Goal: Find specific page/section: Find specific page/section

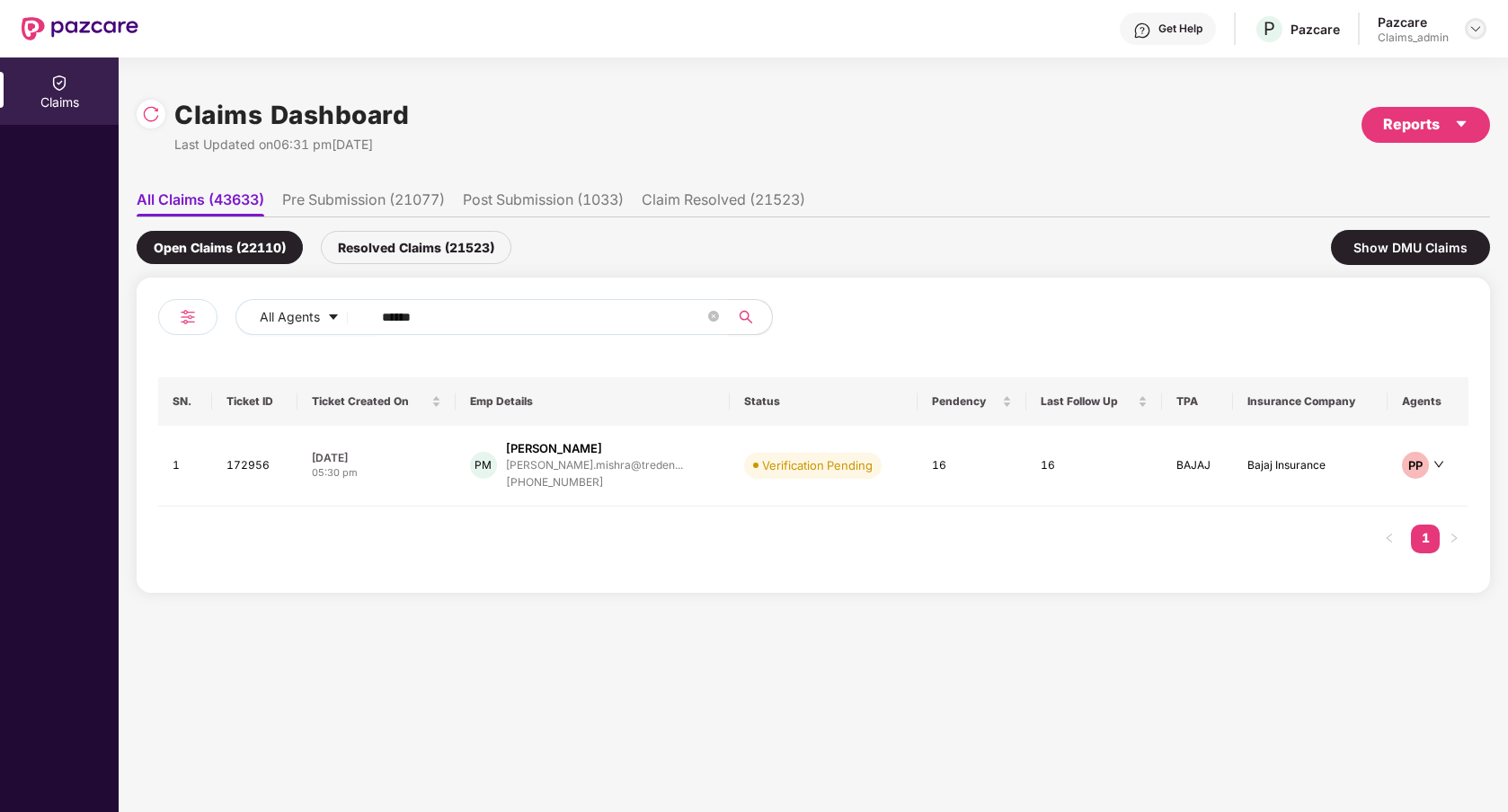
click at [1478, 32] on img at bounding box center [1476, 29] width 14 height 14
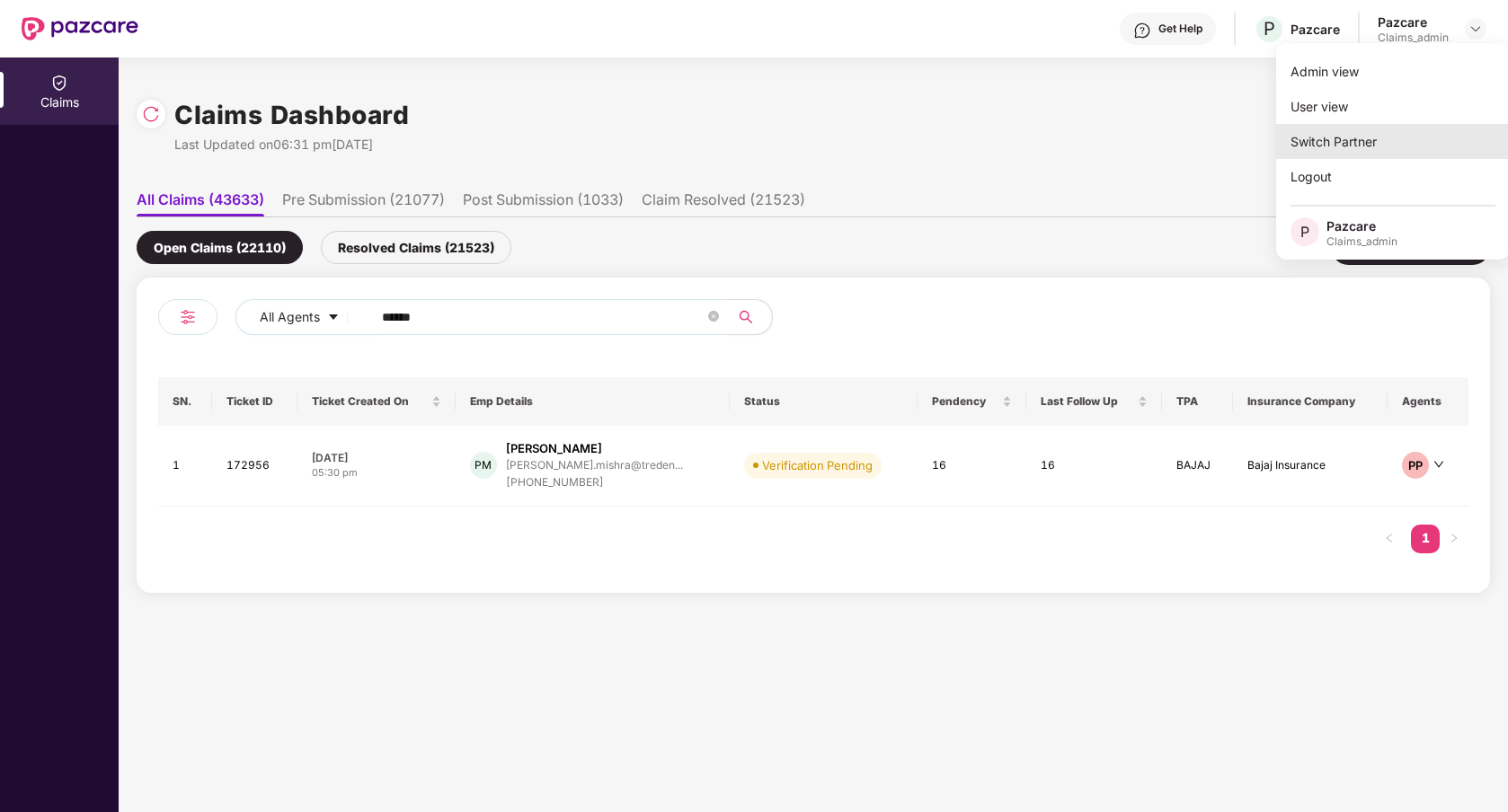
click at [1398, 127] on div "Switch Partner" at bounding box center [1392, 141] width 234 height 35
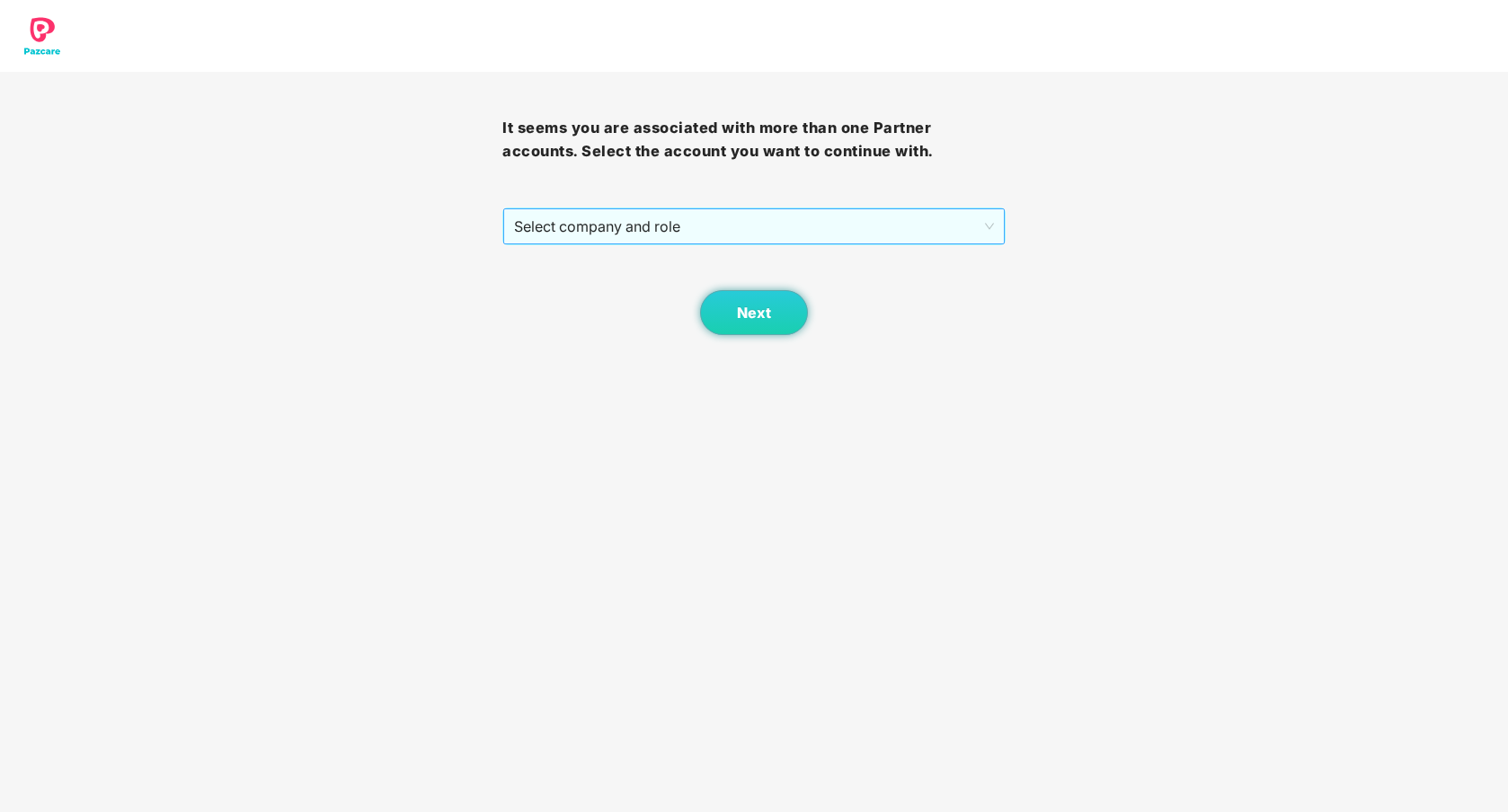
click at [814, 237] on span "Select company and role" at bounding box center [754, 226] width 479 height 34
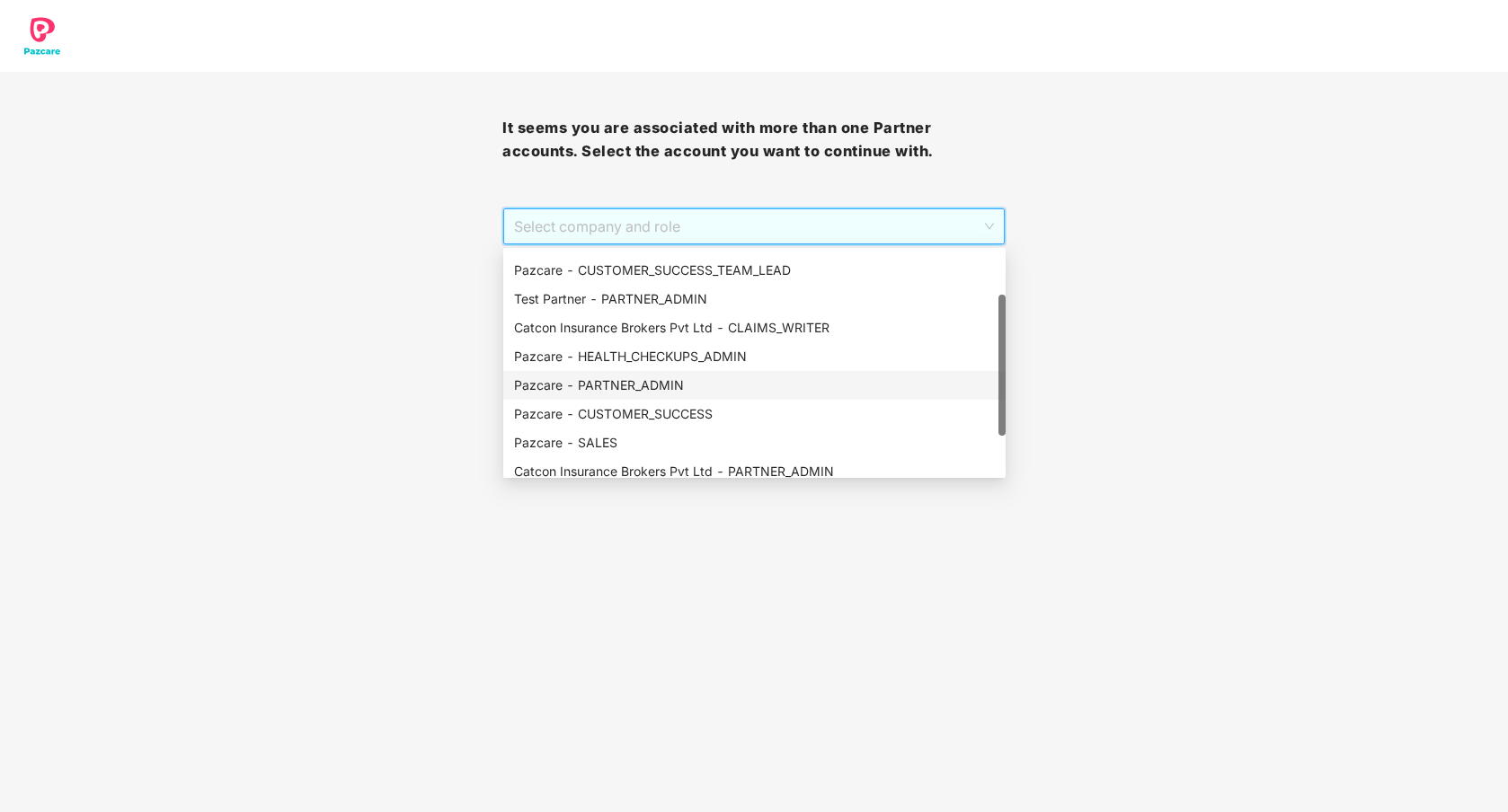
scroll to position [50, 0]
click at [628, 383] on div "Pazcare - PARTNER_ADMIN" at bounding box center [754, 385] width 481 height 20
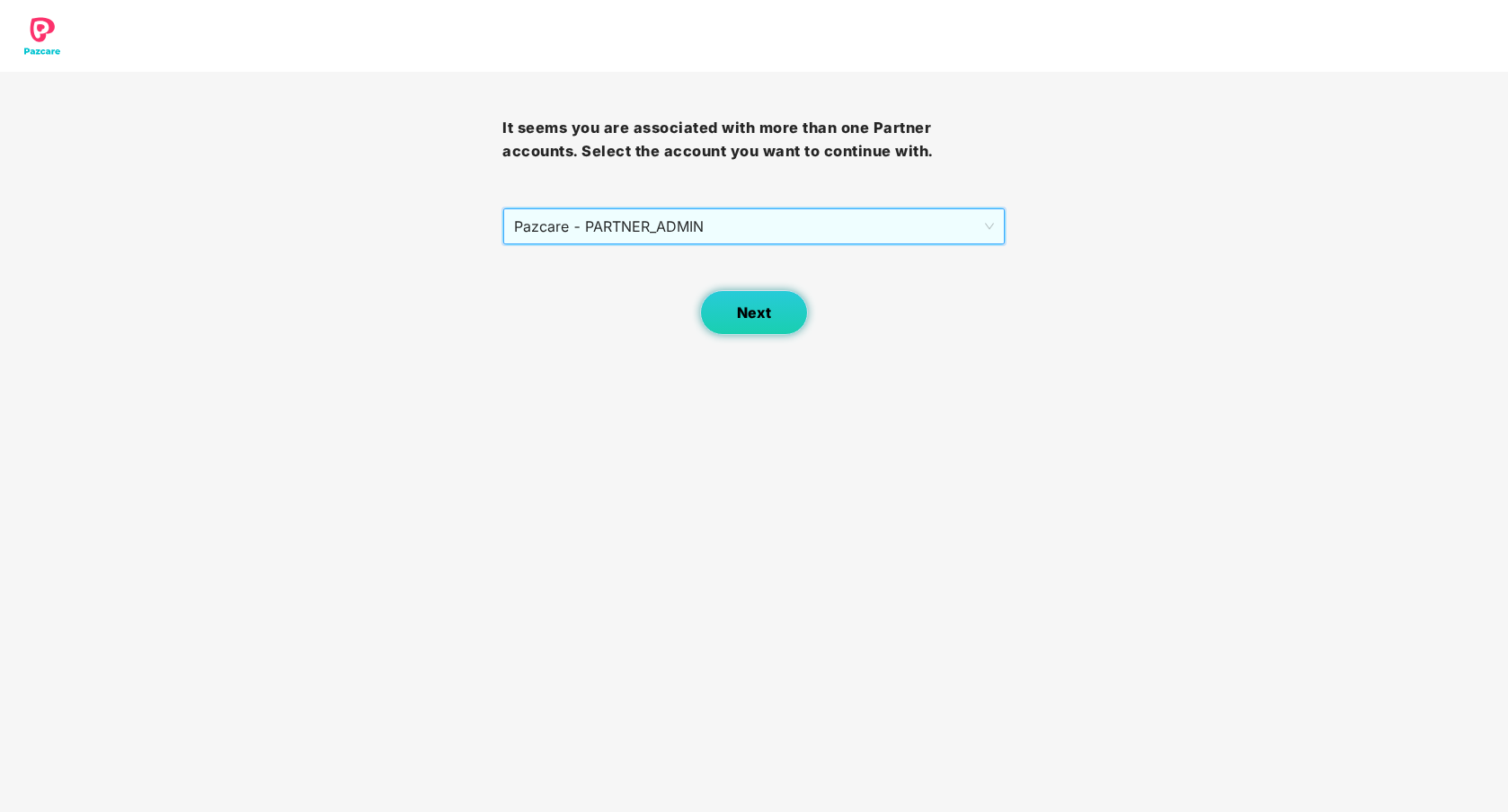
click at [754, 312] on span "Next" at bounding box center [754, 313] width 34 height 17
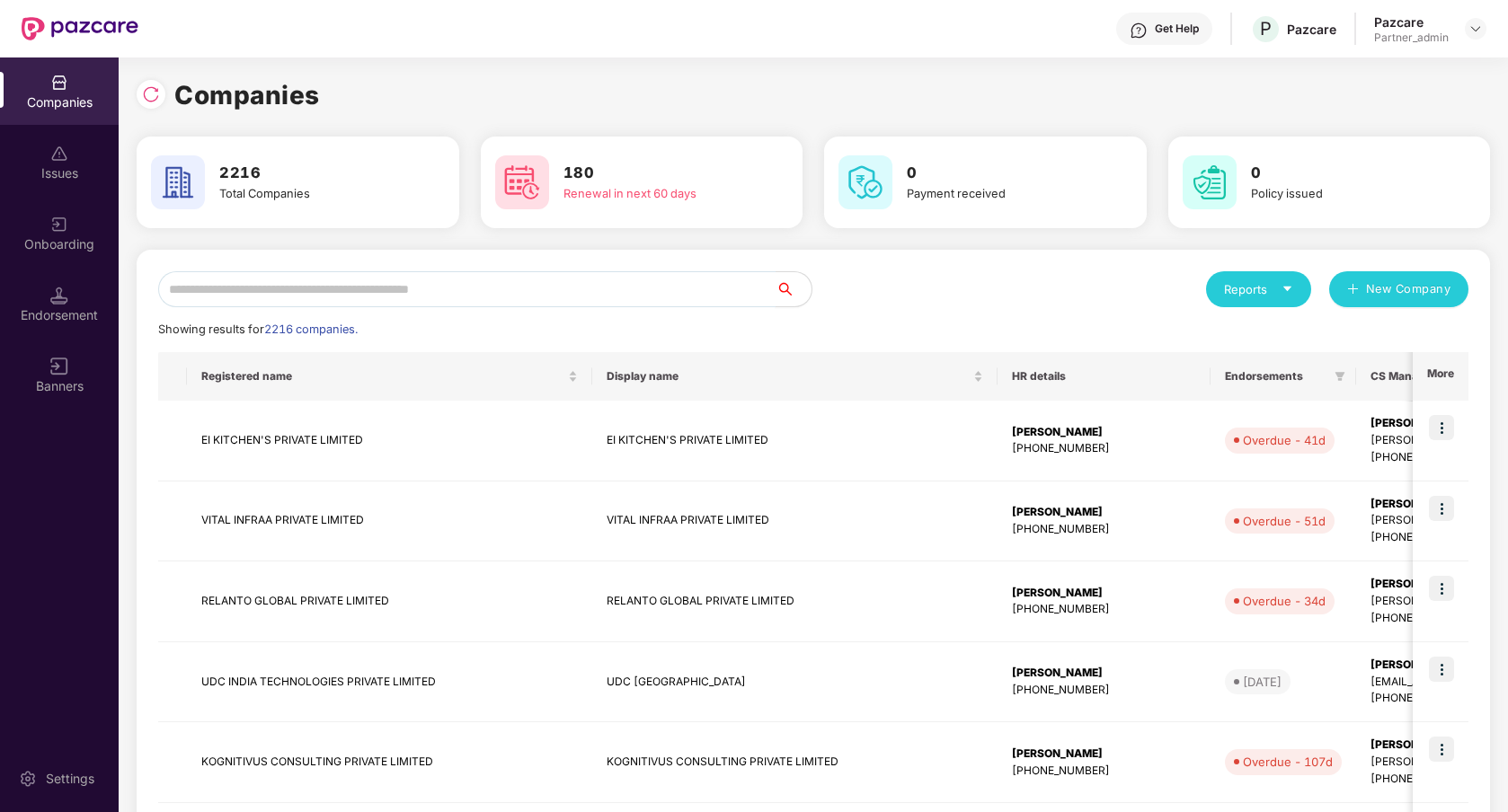
click at [488, 293] on input "text" at bounding box center [467, 290] width 617 height 36
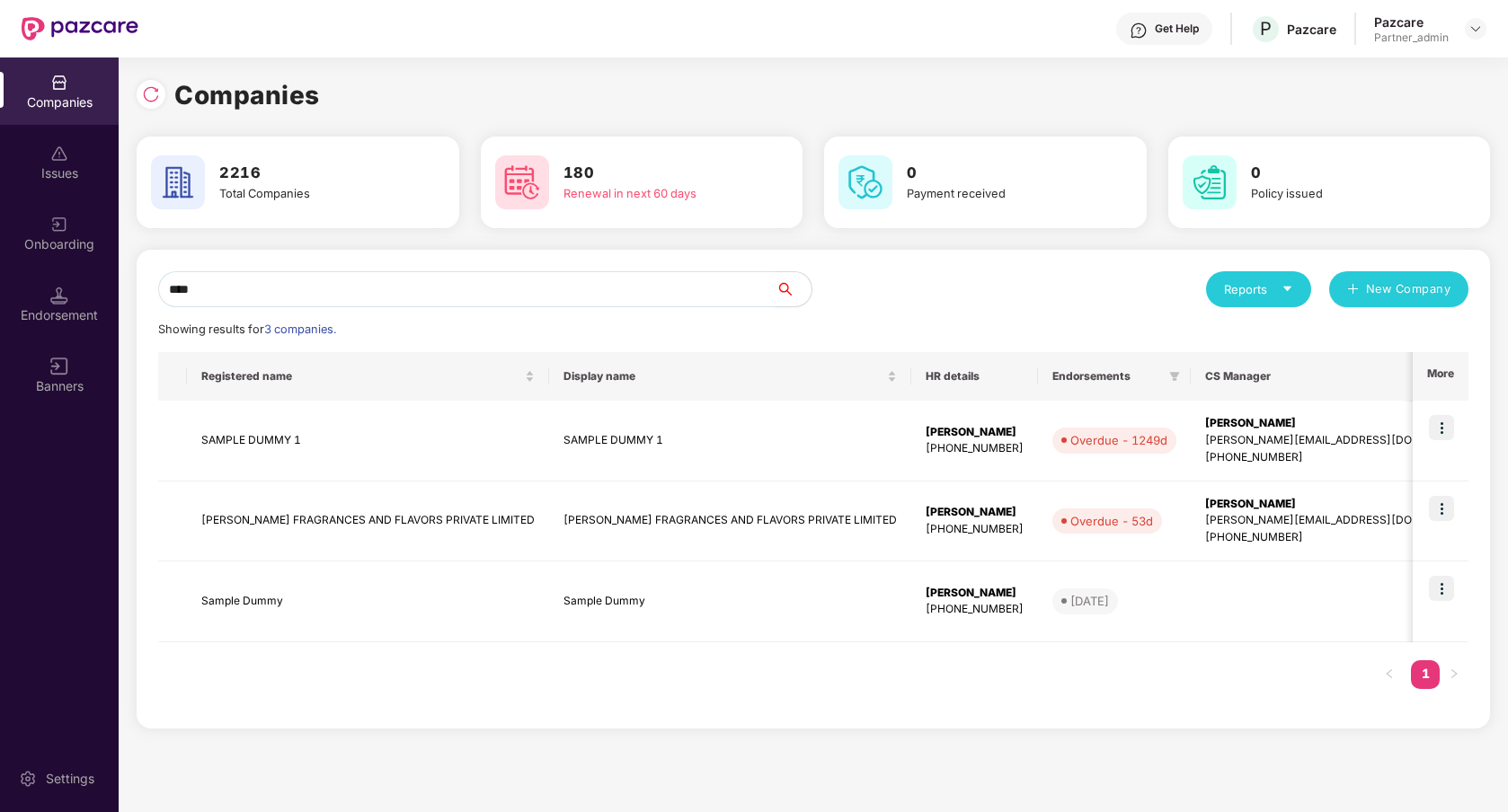
type input "*****"
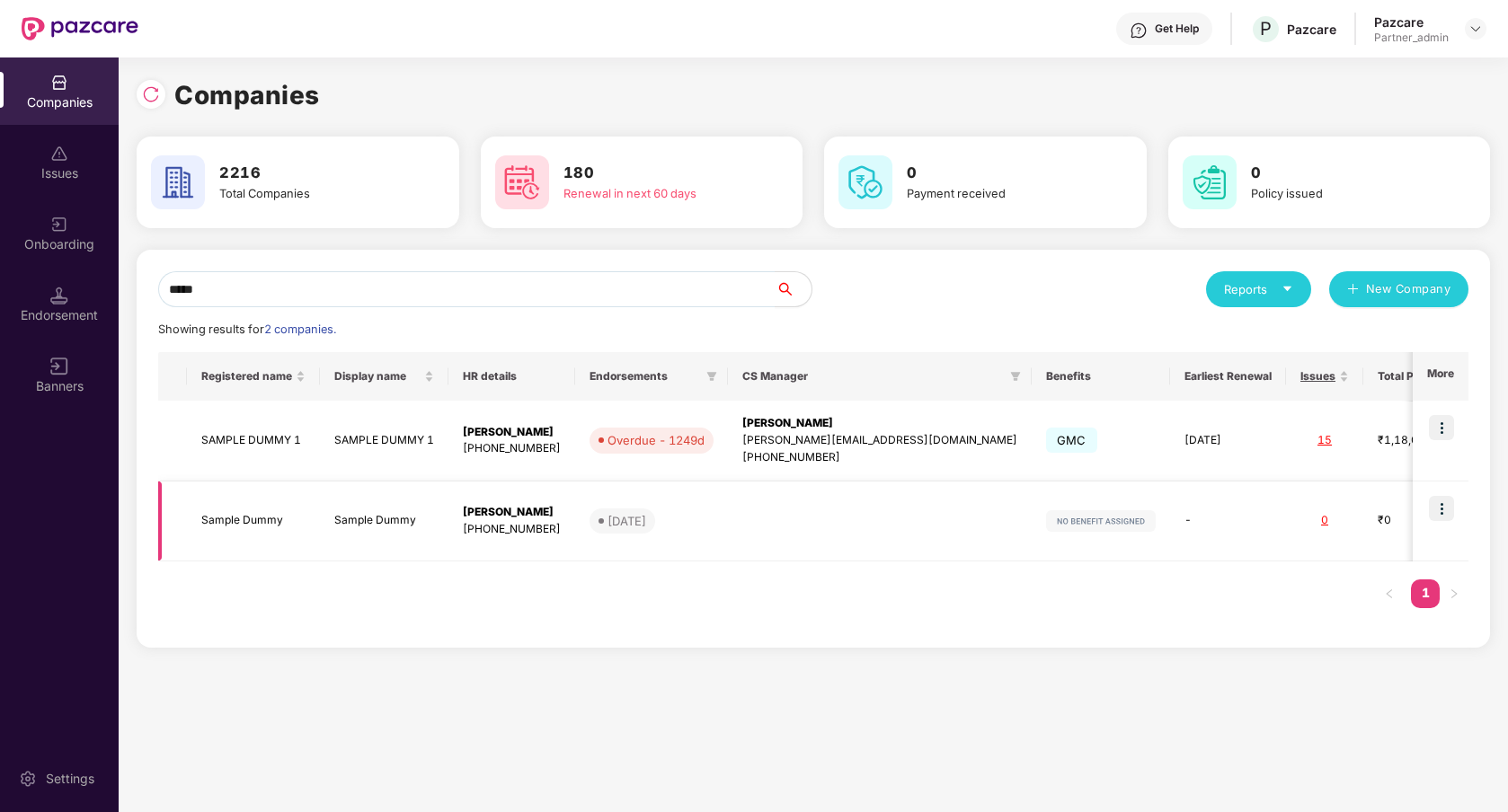
click at [1170, 531] on td "-" at bounding box center [1228, 522] width 116 height 81
